Goal: Information Seeking & Learning: Find specific page/section

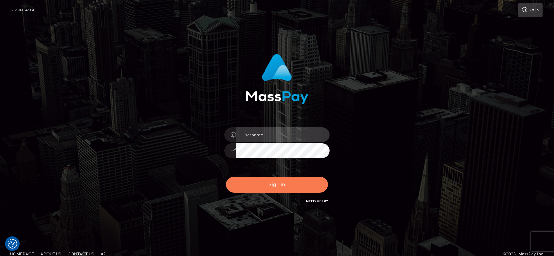
type input "fr.es"
click at [281, 186] on button "Sign in" at bounding box center [277, 185] width 102 height 16
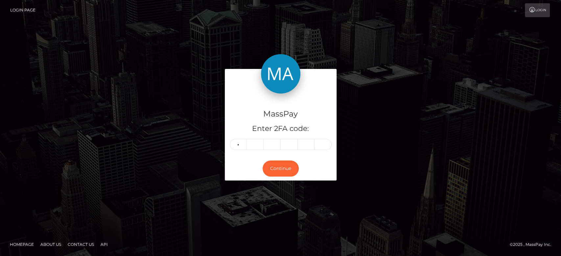
type input "7"
type input "8"
type input "0"
type input "1"
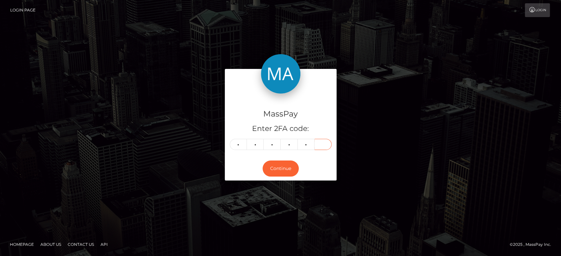
type input "1"
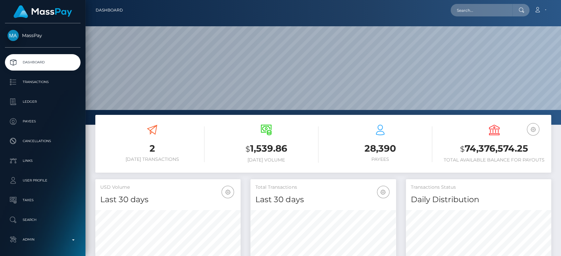
scroll to position [116, 145]
click at [459, 6] on input "text" at bounding box center [482, 10] width 62 height 12
paste input "[PERSON_NAME][EMAIL_ADDRESS][DOMAIN_NAME]"
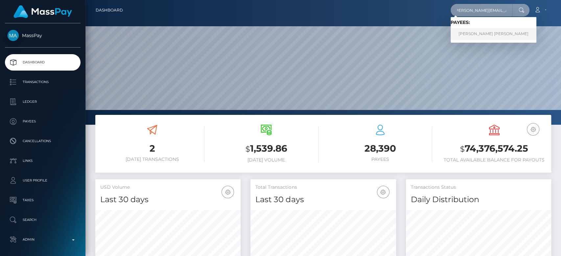
type input "[PERSON_NAME][EMAIL_ADDRESS][DOMAIN_NAME]"
click at [478, 34] on link "YAHYA IMRAN ATCHA" at bounding box center [494, 34] width 86 height 12
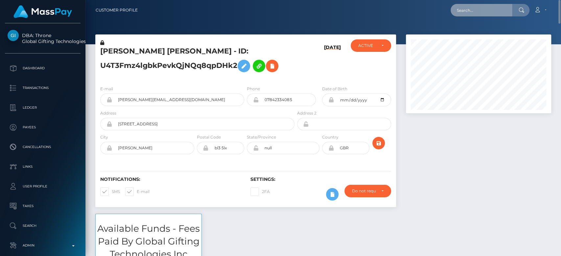
click at [485, 6] on input "text" at bounding box center [482, 10] width 62 height 12
paste input "[EMAIL_ADDRESS][DOMAIN_NAME]"
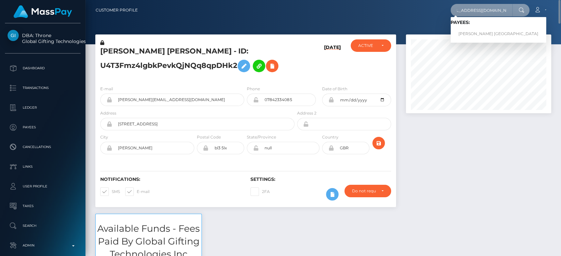
type input "globalmresources@yahoo.com"
click at [477, 35] on link "Ruby Stradford Boston" at bounding box center [499, 34] width 96 height 12
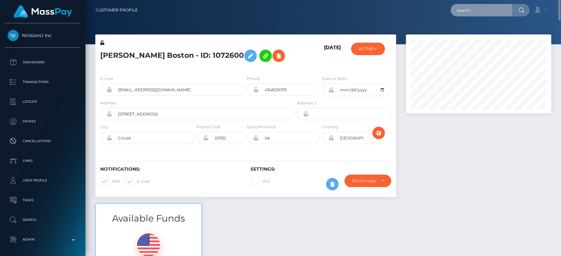
click at [473, 9] on input "text" at bounding box center [482, 10] width 62 height 12
paste input "sublimis.guilmore@gmail.com"
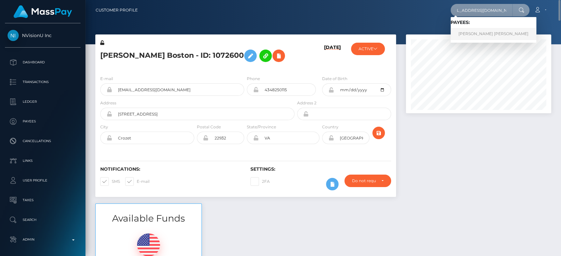
type input "sublimis.guilmore@gmail.com"
click at [482, 35] on link "ELIZABETH GEORGINA MALDONADO VEGA" at bounding box center [494, 34] width 86 height 12
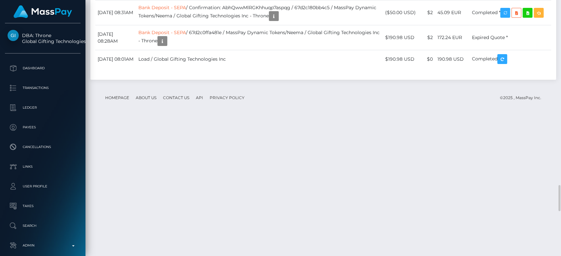
scroll to position [1770, 0]
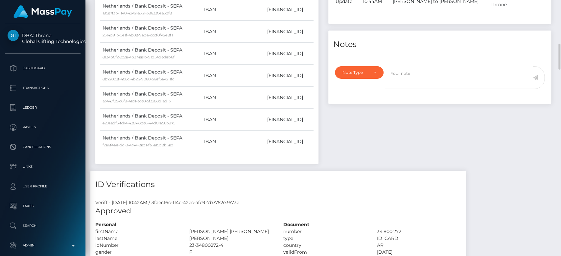
scroll to position [0, 0]
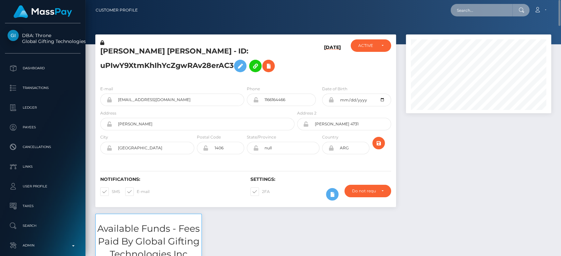
click at [481, 10] on input "text" at bounding box center [482, 10] width 62 height 12
paste input "lanaangelxo@outlook.com"
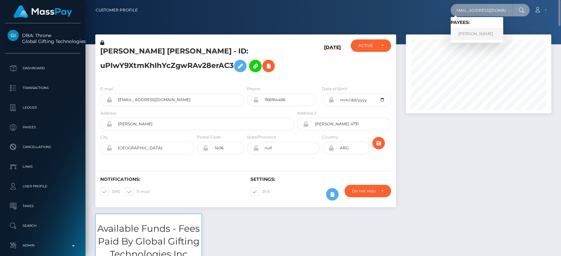
type input "lanaangelxo@outlook.com"
click at [490, 31] on link "ASHLEY KELLY" at bounding box center [477, 34] width 53 height 12
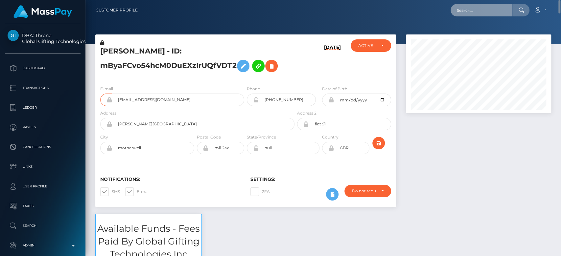
click at [467, 8] on input "text" at bounding box center [482, 10] width 62 height 12
paste input "lovely2468@proton.me"
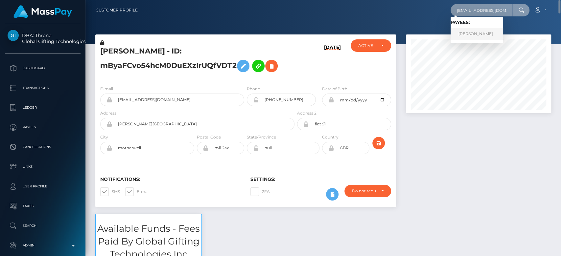
type input "lovely2468@proton.me"
click at [477, 34] on link "Lisa Quattrone" at bounding box center [477, 34] width 53 height 12
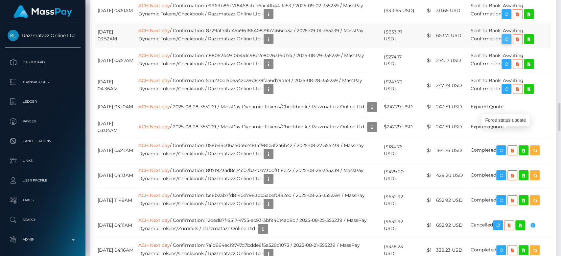
scroll to position [79, 145]
click at [509, 43] on icon "button" at bounding box center [507, 39] width 8 height 8
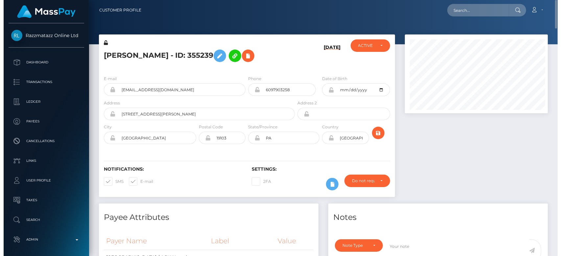
scroll to position [328709, 328644]
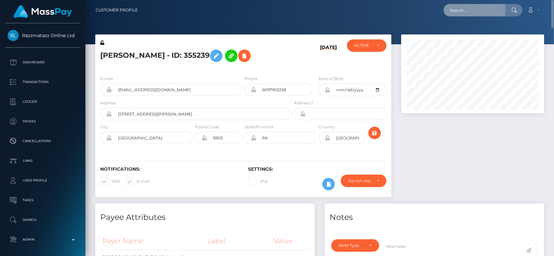
click at [457, 11] on input "text" at bounding box center [475, 10] width 62 height 12
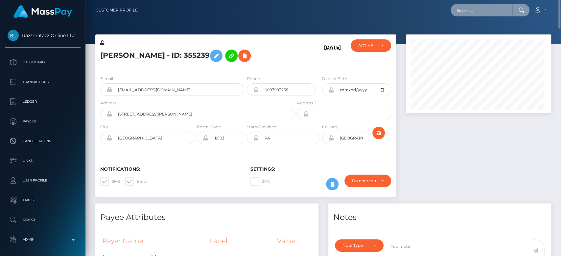
scroll to position [79, 145]
paste input "xobrymae@icloud.com"
type input "xobrymae@icloud.com"
click at [477, 11] on input "xobrymae@icloud.com" at bounding box center [482, 10] width 62 height 12
paste input "xobrymae@icloud.com"
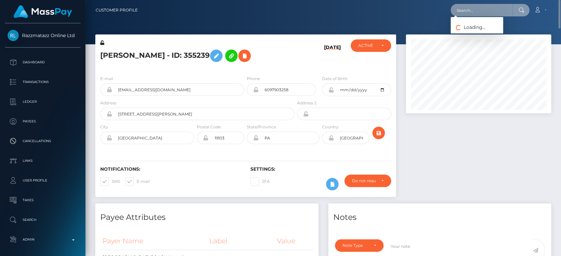
type input "xobrymae@icloud.com"
click at [476, 9] on input "xobrymae@icloud.com" at bounding box center [482, 10] width 62 height 12
paste input "adinabalan2323@gmail.com"
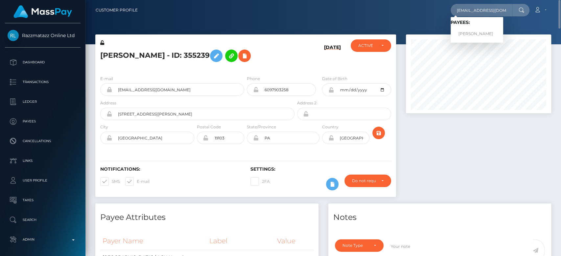
click at [400, 64] on div "Lisa Quattrone - ID: 355239 09/02/25 ACTIVE CLOSED" at bounding box center [245, 119] width 311 height 169
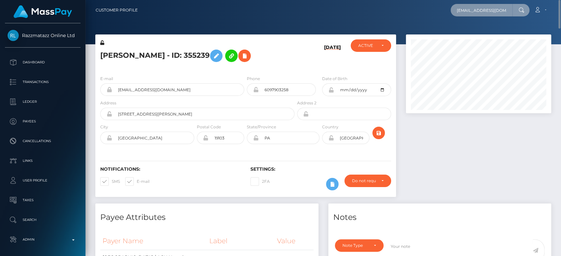
click at [474, 9] on input "adinabalan2323@gmail.com" at bounding box center [482, 10] width 62 height 12
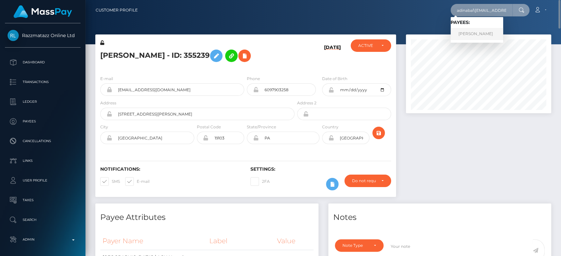
type input "adinabal\an2323@gmail.com"
click at [484, 29] on link "ADINA BALAN" at bounding box center [477, 34] width 53 height 12
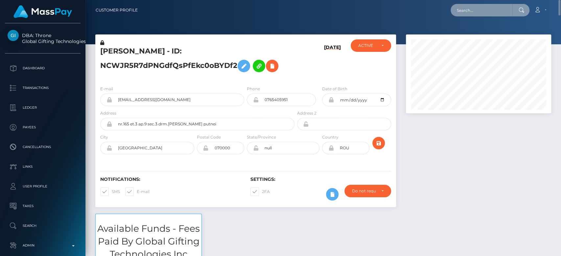
click at [492, 12] on input "text" at bounding box center [482, 10] width 62 height 12
paste input "[EMAIL_ADDRESS][DOMAIN_NAME]"
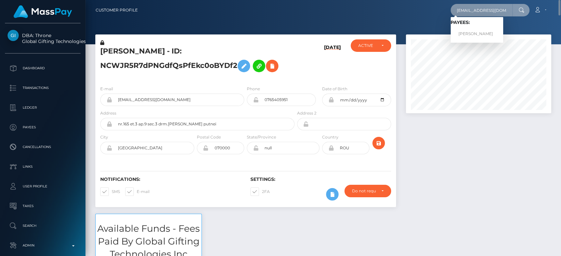
type input "[EMAIL_ADDRESS][DOMAIN_NAME]"
click at [483, 31] on link "STEVE MARTIN S GREHOUA" at bounding box center [477, 34] width 53 height 12
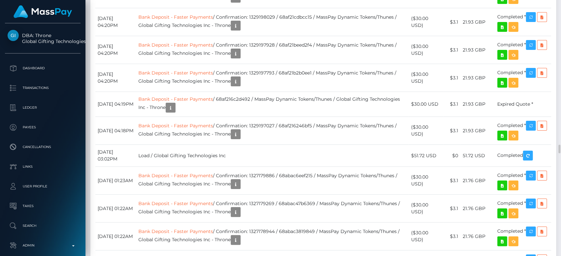
scroll to position [79, 145]
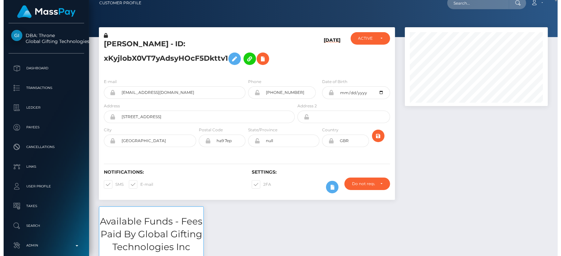
scroll to position [0, 0]
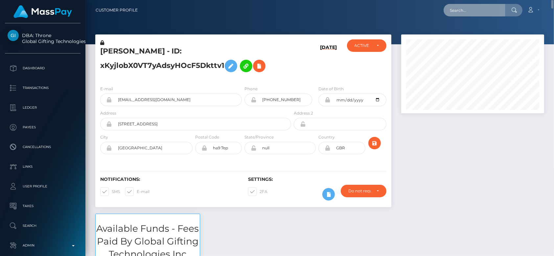
click at [472, 12] on input "text" at bounding box center [475, 10] width 62 height 12
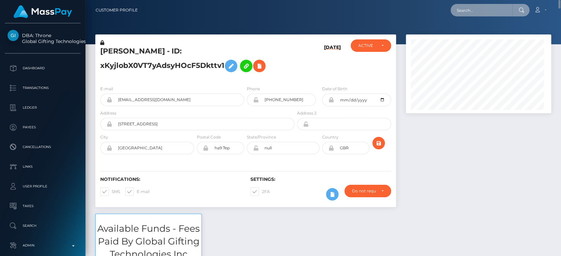
scroll to position [79, 145]
paste input "draiden@weareonlymodels.net"
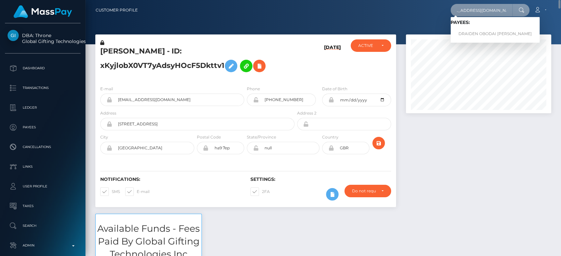
type input "draiden@weareonlymodels.net"
click at [479, 32] on link "DRAIDEN OBODAI SAL VEGA" at bounding box center [495, 34] width 89 height 12
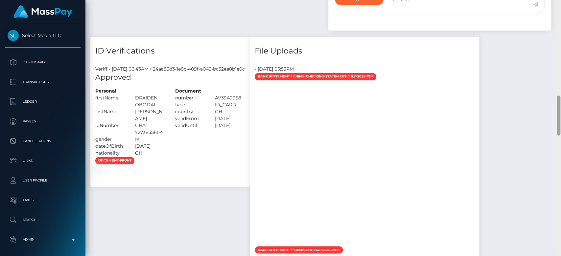
scroll to position [623, 0]
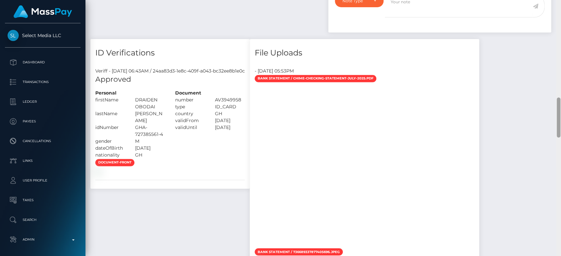
drag, startPoint x: 558, startPoint y: 134, endPoint x: 547, endPoint y: 113, distance: 23.1
click at [547, 113] on div "Customer Profile Loading... Loading..." at bounding box center [323, 128] width 476 height 256
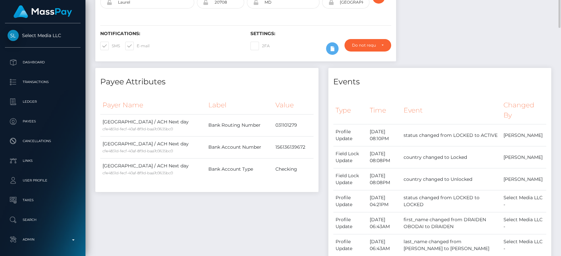
scroll to position [0, 0]
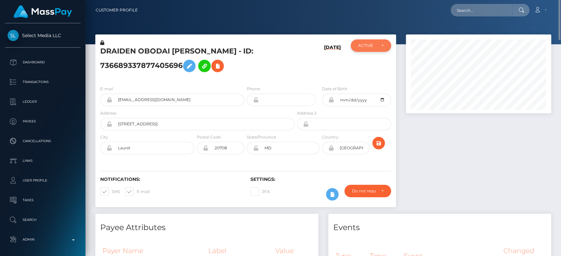
click at [367, 47] on div "ACTIVE" at bounding box center [366, 45] width 17 height 5
click at [478, 12] on input "text" at bounding box center [482, 10] width 62 height 12
paste input "[EMAIL_ADDRESS][DOMAIN_NAME]"
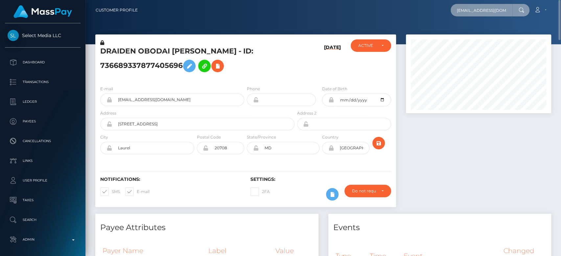
scroll to position [0, 25]
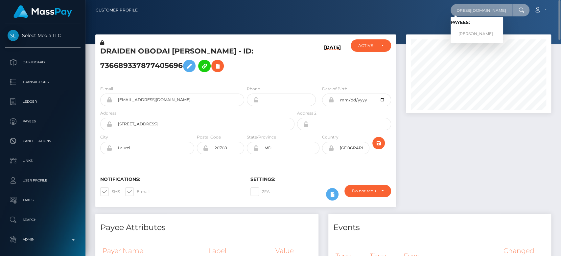
type input "[EMAIL_ADDRESS][DOMAIN_NAME]"
click at [485, 32] on link "DIMITRIOS PAPATHANASIOU" at bounding box center [477, 34] width 53 height 12
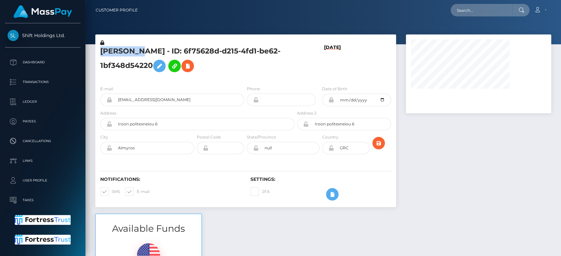
drag, startPoint x: 141, startPoint y: 49, endPoint x: 102, endPoint y: 50, distance: 39.5
click at [102, 50] on h5 "[PERSON_NAME] - ID: 6f75628d-d215-4fd1-be62-1bf348d54220" at bounding box center [195, 60] width 191 height 29
copy h5 "[PERSON_NAME]"
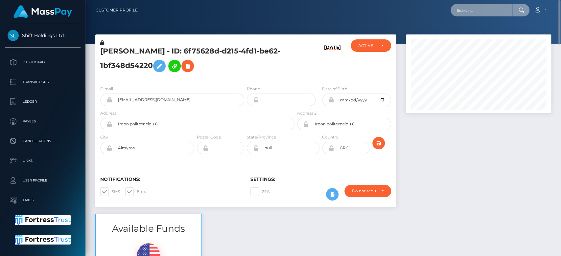
click at [481, 12] on input "text" at bounding box center [482, 10] width 62 height 12
paste input "[EMAIL_ADDRESS][DOMAIN_NAME]"
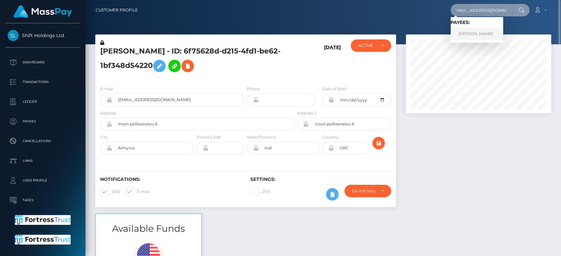
type input "[EMAIL_ADDRESS][DOMAIN_NAME]"
click at [474, 36] on link "[PERSON_NAME]" at bounding box center [477, 34] width 53 height 12
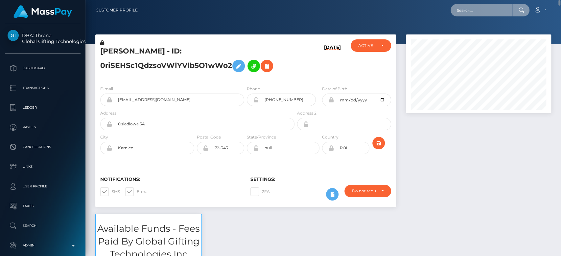
click at [466, 14] on input "text" at bounding box center [482, 10] width 62 height 12
paste input "artistkatelyn20@gmail.com"
type input "artistkatelyn20@gmail.com"
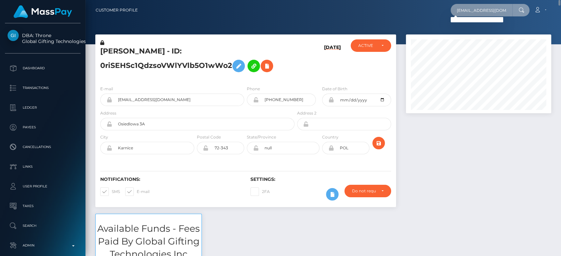
click at [481, 9] on input "artistkatelyn20@gmail.com" at bounding box center [482, 10] width 62 height 12
paste input "exoticblondiie@gmail.com"
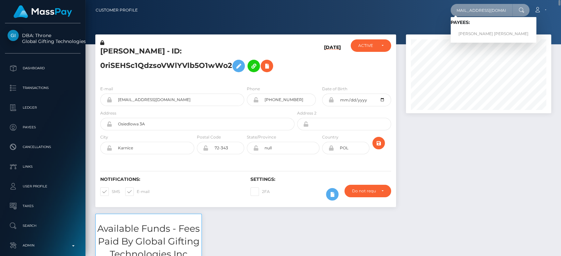
type input "exoticblondiie@gmail.com"
click at [468, 30] on link "KATELYN MARIE FISHER" at bounding box center [494, 34] width 86 height 12
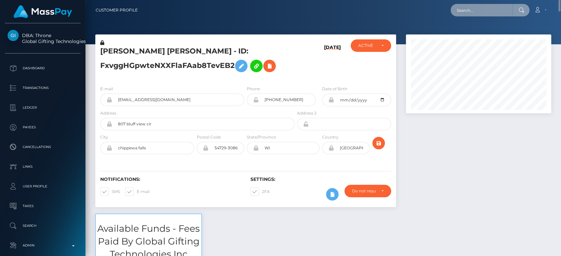
click at [462, 7] on input "text" at bounding box center [482, 10] width 62 height 12
paste input "[EMAIL_ADDRESS][DOMAIN_NAME]"
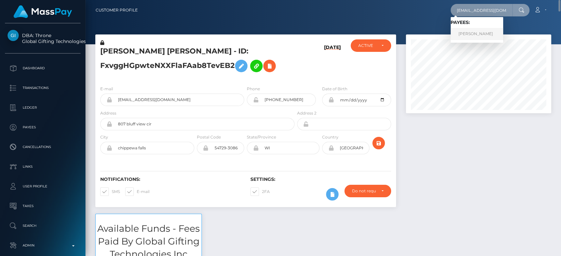
type input "[EMAIL_ADDRESS][DOMAIN_NAME]"
click at [482, 36] on link "Hannah Louisa Bray" at bounding box center [477, 34] width 53 height 12
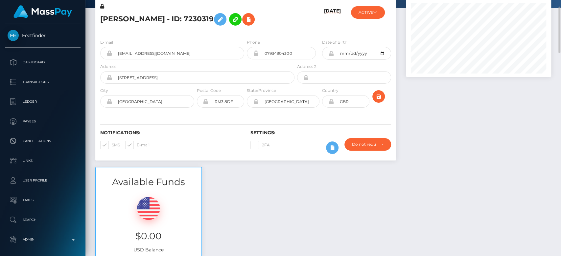
scroll to position [79, 145]
click at [134, 143] on label "E-mail" at bounding box center [137, 145] width 24 height 9
click at [137, 143] on input "E-mail" at bounding box center [139, 143] width 4 height 4
checkbox input "false"
click at [112, 143] on span at bounding box center [112, 145] width 0 height 5
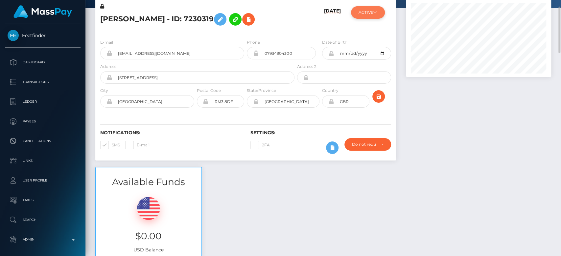
click at [112, 143] on input "SMS" at bounding box center [114, 143] width 4 height 4
checkbox input "false"
click at [362, 14] on button "ACTIVE" at bounding box center [368, 12] width 34 height 12
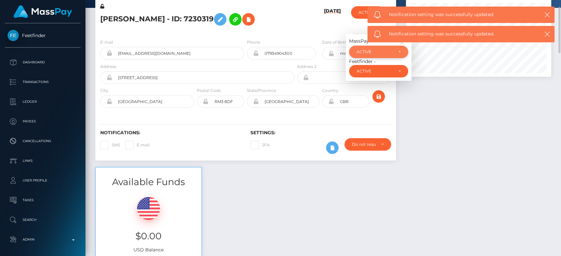
click at [371, 51] on div "ACTIVE" at bounding box center [375, 51] width 36 height 5
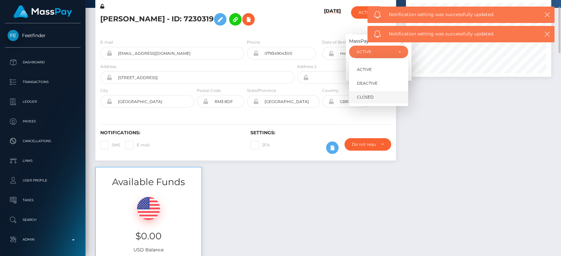
click at [369, 93] on link "CLOSED" at bounding box center [378, 97] width 59 height 12
select select "CLOSED"
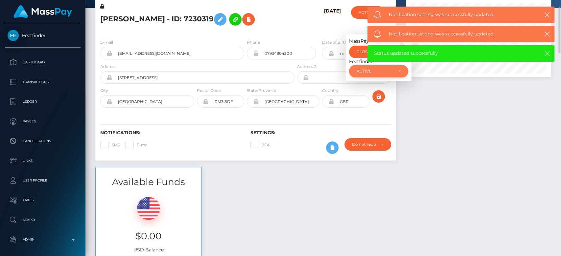
click at [384, 72] on div "ACTIVE" at bounding box center [375, 71] width 36 height 5
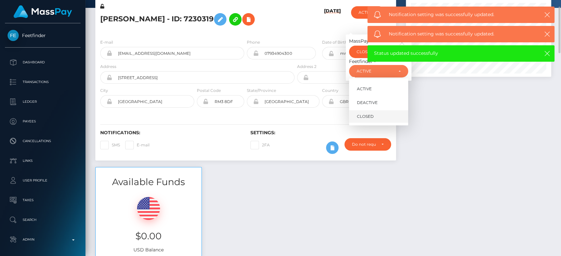
click at [374, 114] on link "CLOSED" at bounding box center [378, 117] width 59 height 12
select select "CLOSED"
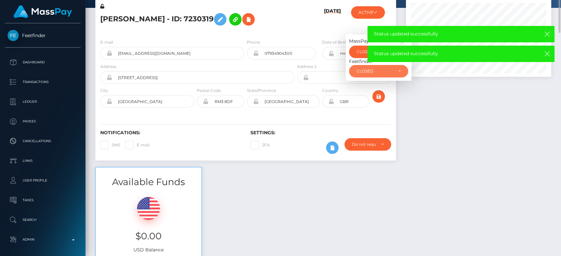
scroll to position [0, 0]
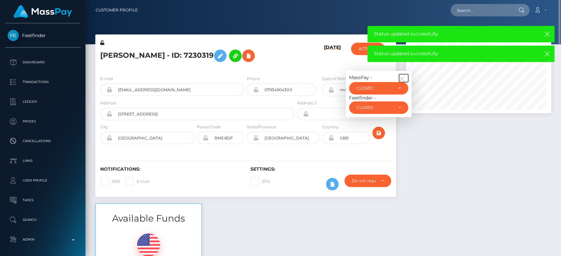
click at [403, 80] on icon "button" at bounding box center [402, 79] width 6 height 6
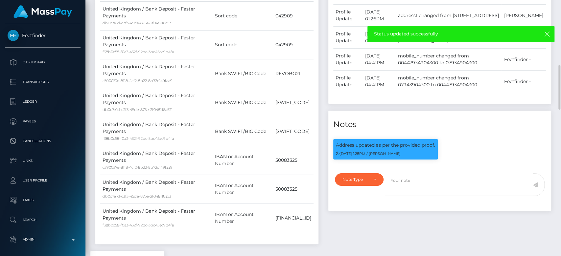
scroll to position [397, 0]
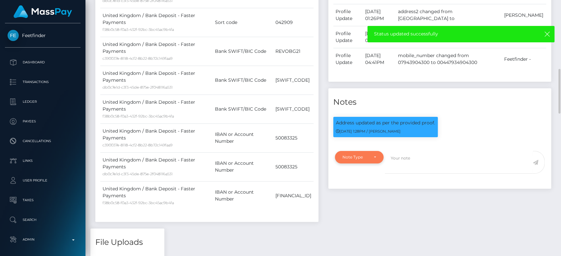
click at [364, 160] on div "Note Type" at bounding box center [356, 157] width 26 height 5
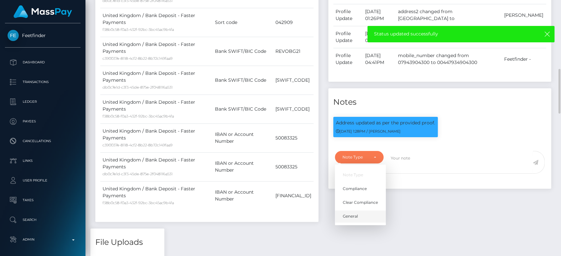
click at [352, 220] on span "General" at bounding box center [350, 217] width 15 height 6
select select "GENERAL"
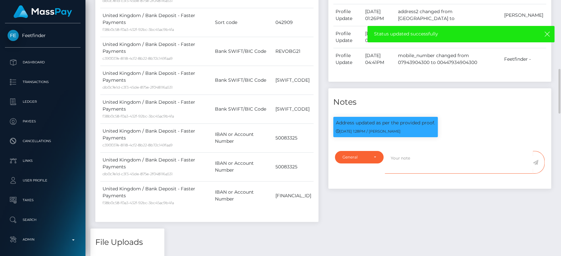
click at [398, 166] on textarea at bounding box center [459, 162] width 148 height 23
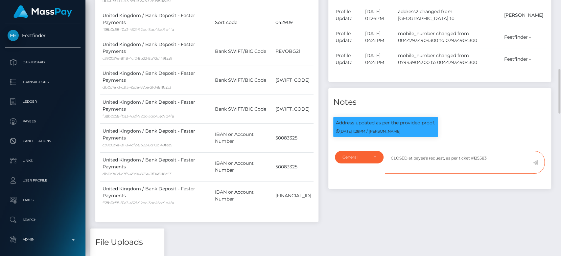
type textarea "CLOSED at payee's request, as per ticket #125583"
click at [536, 165] on icon at bounding box center [536, 162] width 6 height 5
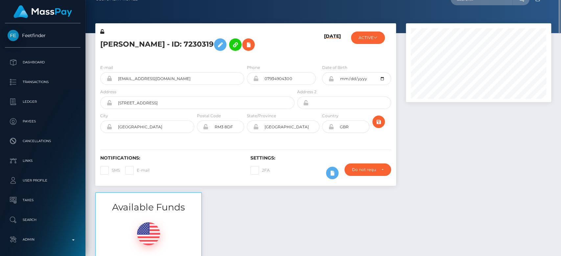
scroll to position [0, 0]
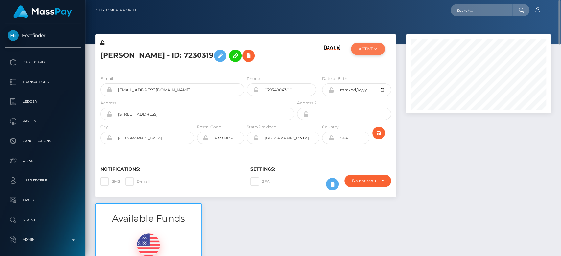
click at [373, 48] on button "ACTIVE" at bounding box center [368, 49] width 34 height 12
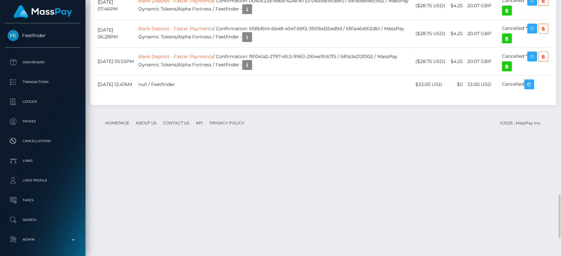
scroll to position [1149, 0]
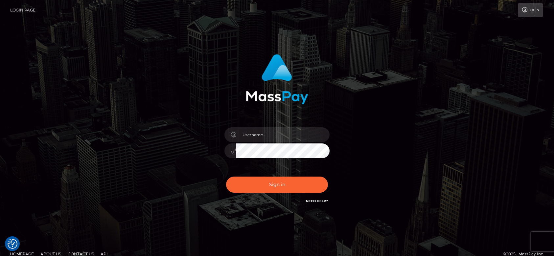
checkbox input "true"
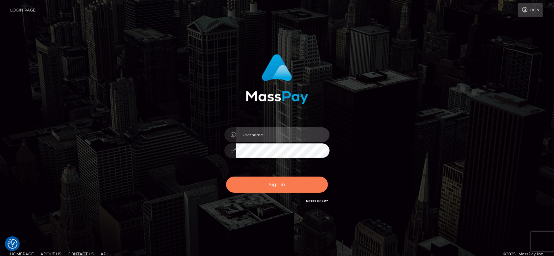
type input "[DOMAIN_NAME]"
click at [285, 183] on button "Sign in" at bounding box center [277, 185] width 102 height 16
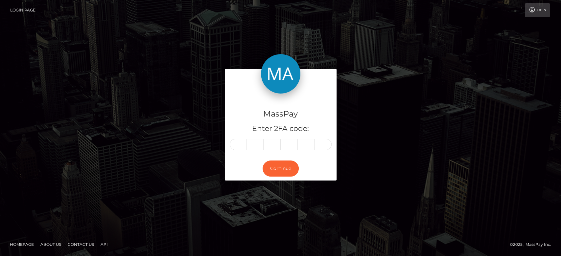
click at [242, 145] on input "text" at bounding box center [238, 144] width 17 height 11
type input "2"
type input "6"
type input "7"
type input "3"
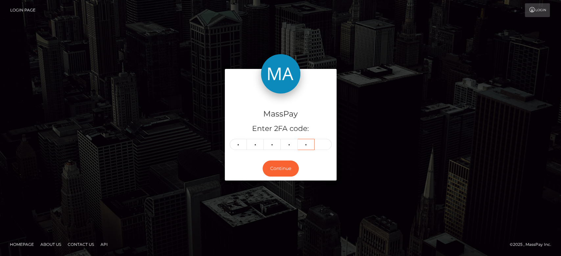
type input "9"
type input "5"
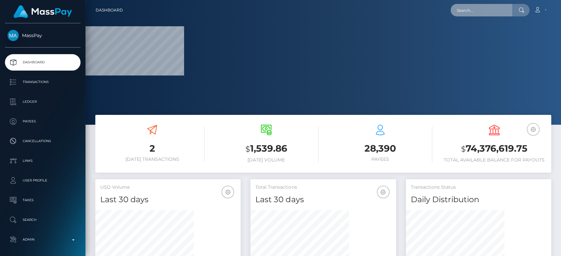
click at [473, 12] on input "text" at bounding box center [482, 10] width 62 height 12
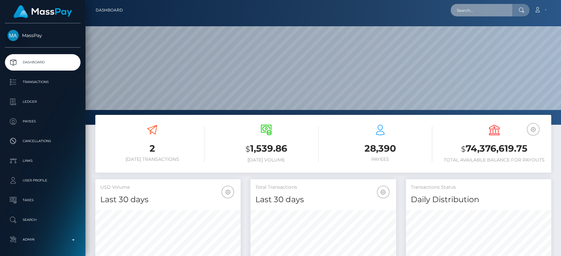
scroll to position [116, 145]
paste input "[EMAIL_ADDRESS][DOMAIN_NAME]"
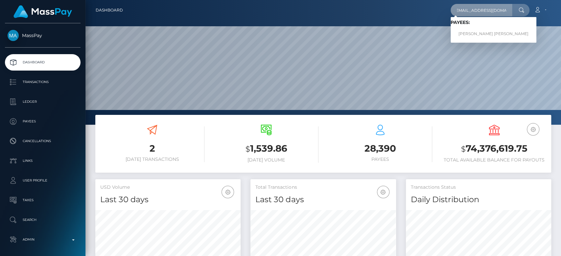
type input "[EMAIL_ADDRESS][DOMAIN_NAME]"
click at [477, 32] on link "AMBER JADE DAVIS" at bounding box center [494, 34] width 86 height 12
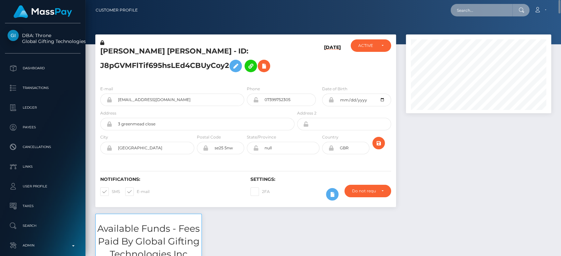
click at [482, 10] on input "text" at bounding box center [482, 10] width 62 height 12
paste input "gabbyrandall11@gmail.com"
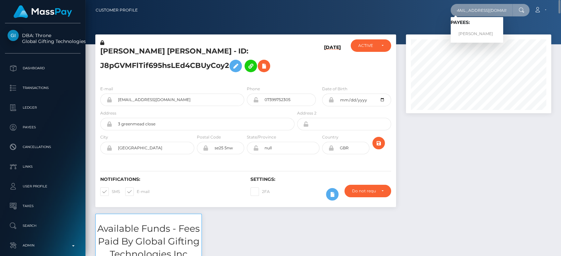
type input "gabbyrandall11@gmail.com"
click at [489, 30] on link "GABBRIEL CAYDENCE RANDALL" at bounding box center [477, 34] width 53 height 12
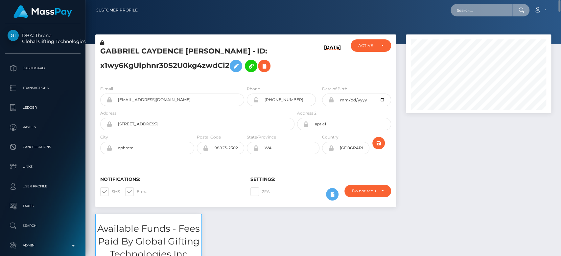
click at [474, 14] on input "text" at bounding box center [482, 10] width 62 height 12
paste input "[EMAIL_ADDRESS][DOMAIN_NAME]"
type input "[EMAIL_ADDRESS][DOMAIN_NAME]"
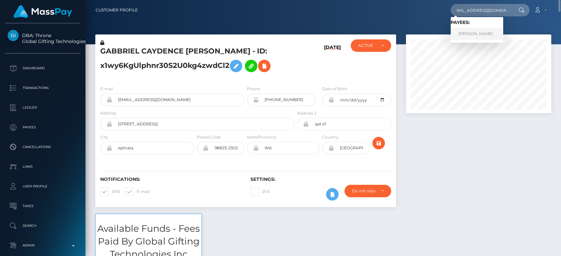
scroll to position [0, 0]
click at [484, 32] on link "TEE MARIE WHITE" at bounding box center [477, 34] width 53 height 12
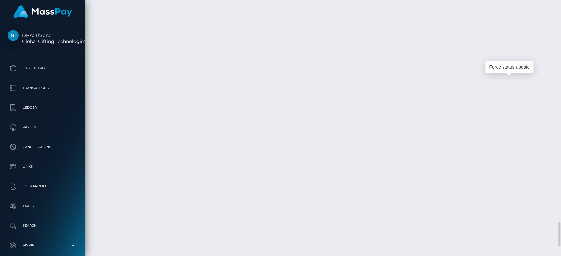
scroll to position [79, 145]
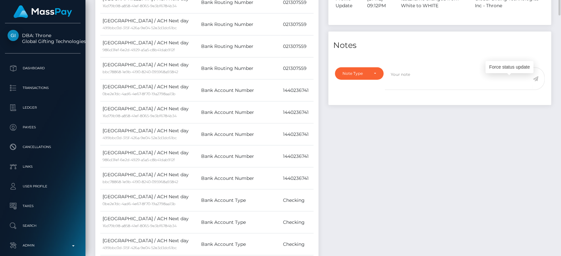
scroll to position [0, 0]
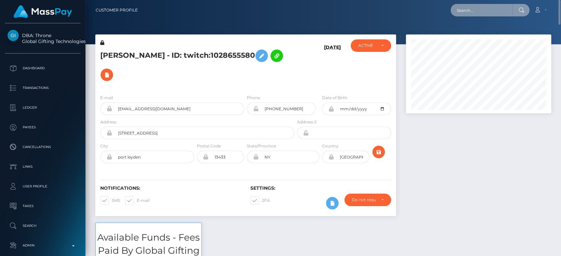
click at [494, 11] on input "text" at bounding box center [482, 10] width 62 height 12
paste input "[EMAIL_ADDRESS][DOMAIN_NAME]"
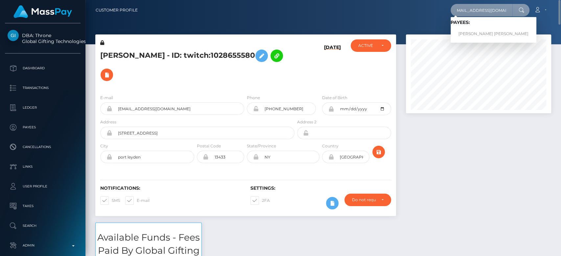
type input "[EMAIL_ADDRESS][DOMAIN_NAME]"
click at [475, 32] on link "SHIANNE MIA MARTIN" at bounding box center [494, 34] width 86 height 12
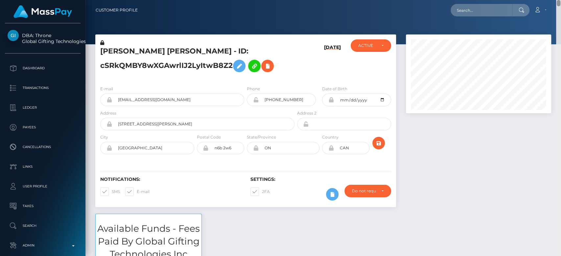
drag, startPoint x: 558, startPoint y: 82, endPoint x: 517, endPoint y: -38, distance: 126.5
click at [517, 0] on html "DBA: Throne Global Gifting Technologies Inc Dashboard Transactions Ledger Payee…" at bounding box center [280, 128] width 561 height 256
click at [473, 9] on input "text" at bounding box center [482, 10] width 62 height 12
paste input "alphabigdaddy69@gmail.com"
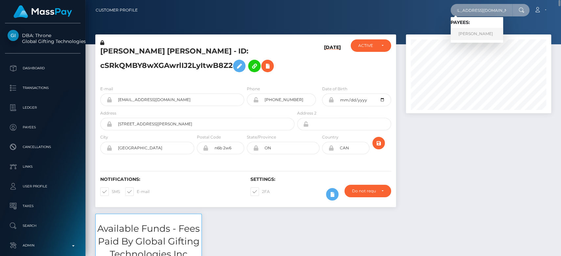
type input "alphabigdaddy69@gmail.com"
click at [487, 34] on link "ALEXANDROS BERNARD GEORGIOU" at bounding box center [477, 34] width 53 height 12
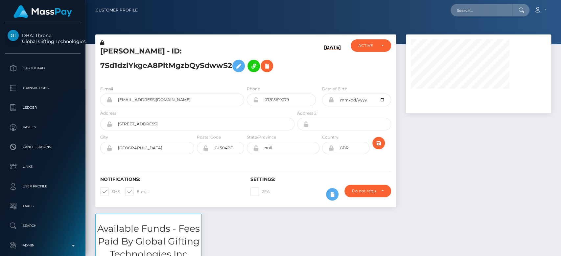
scroll to position [79, 145]
click at [481, 6] on input "text" at bounding box center [482, 10] width 62 height 12
click at [481, 11] on input "text" at bounding box center [482, 10] width 62 height 12
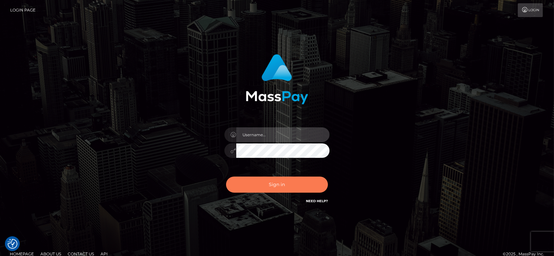
type input "fr.es"
click at [270, 186] on button "Sign in" at bounding box center [277, 185] width 102 height 16
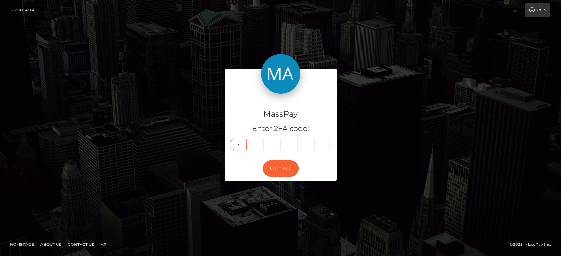
type input "0"
type input "3"
type input "0"
type input "2"
type input "5"
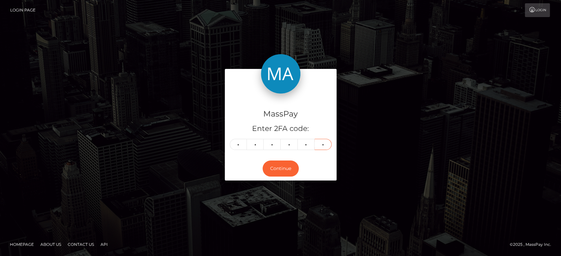
type input "1"
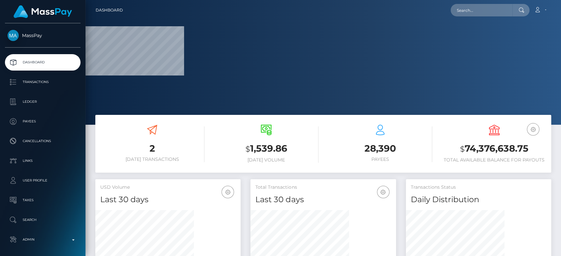
scroll to position [116, 145]
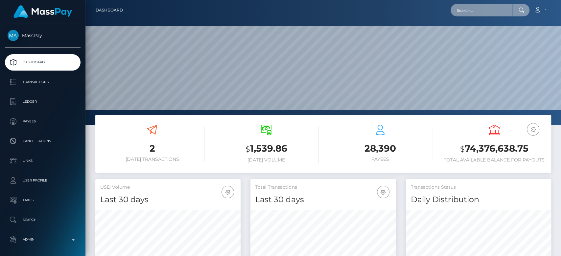
click at [494, 11] on input "text" at bounding box center [482, 10] width 62 height 12
paste input "[EMAIL_ADDRESS][DOMAIN_NAME]"
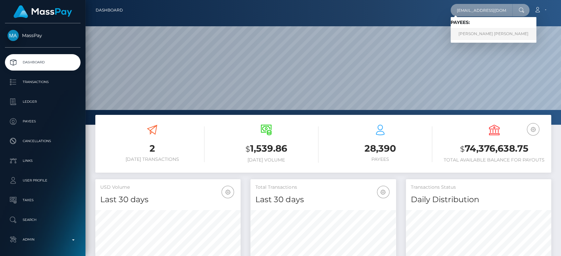
type input "[EMAIL_ADDRESS][DOMAIN_NAME]"
click at [480, 33] on link "MONICA MELISSA HERNANDEZ" at bounding box center [494, 34] width 86 height 12
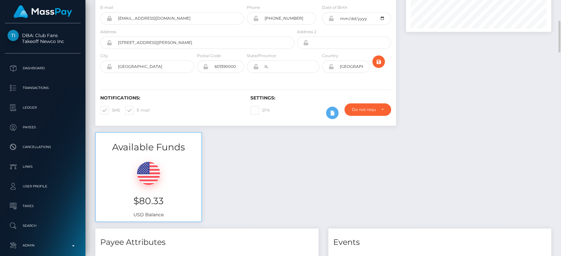
scroll to position [75, 0]
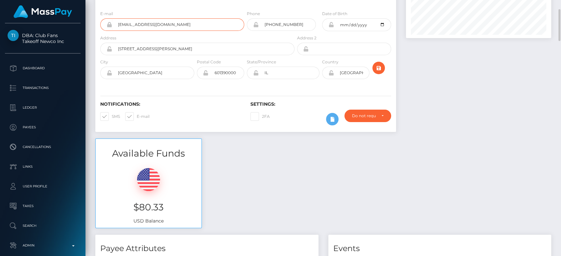
drag, startPoint x: 171, startPoint y: 26, endPoint x: 114, endPoint y: 28, distance: 57.2
click at [114, 28] on input "moniiglove@icloud.com" at bounding box center [178, 24] width 132 height 12
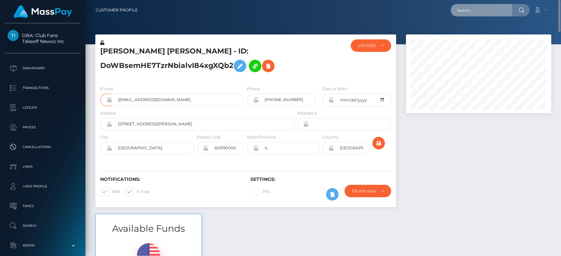
click at [484, 11] on input "text" at bounding box center [482, 10] width 62 height 12
paste input "[EMAIL_ADDRESS][DOMAIN_NAME]"
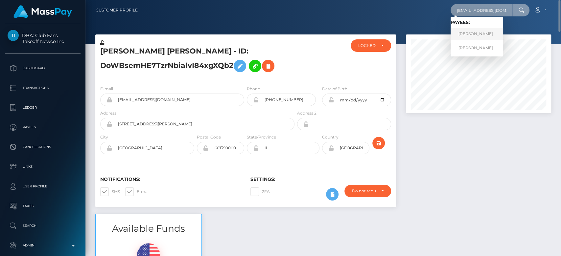
type input "[EMAIL_ADDRESS][DOMAIN_NAME]"
click at [479, 30] on link "Adelina Peantcovschi" at bounding box center [477, 34] width 53 height 12
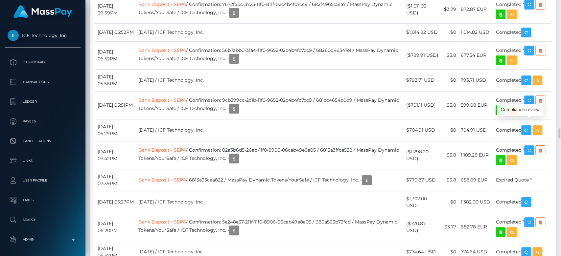
scroll to position [79, 145]
